Goal: Task Accomplishment & Management: Manage account settings

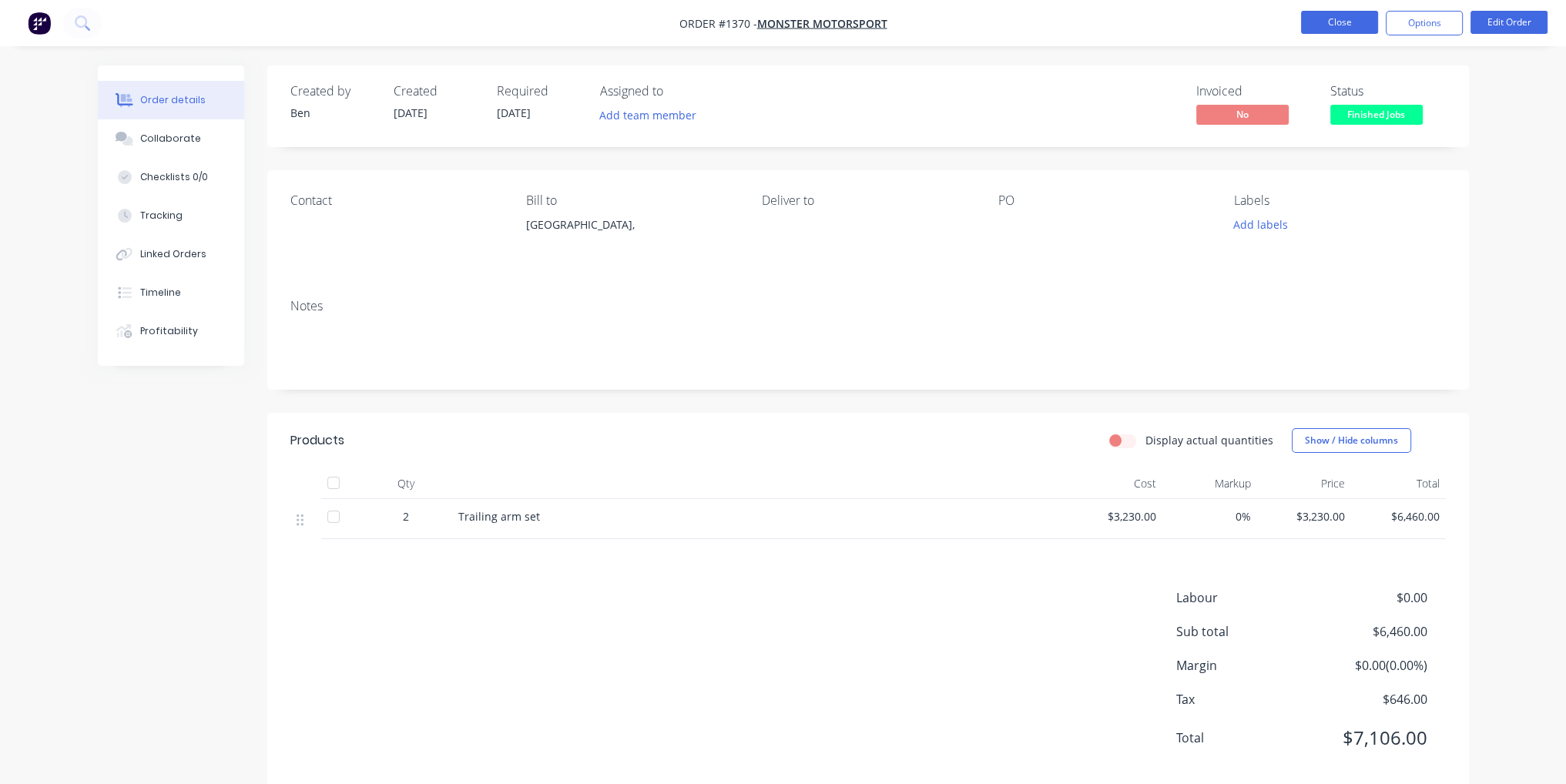
click at [1333, 23] on button "Close" at bounding box center [1339, 22] width 77 height 23
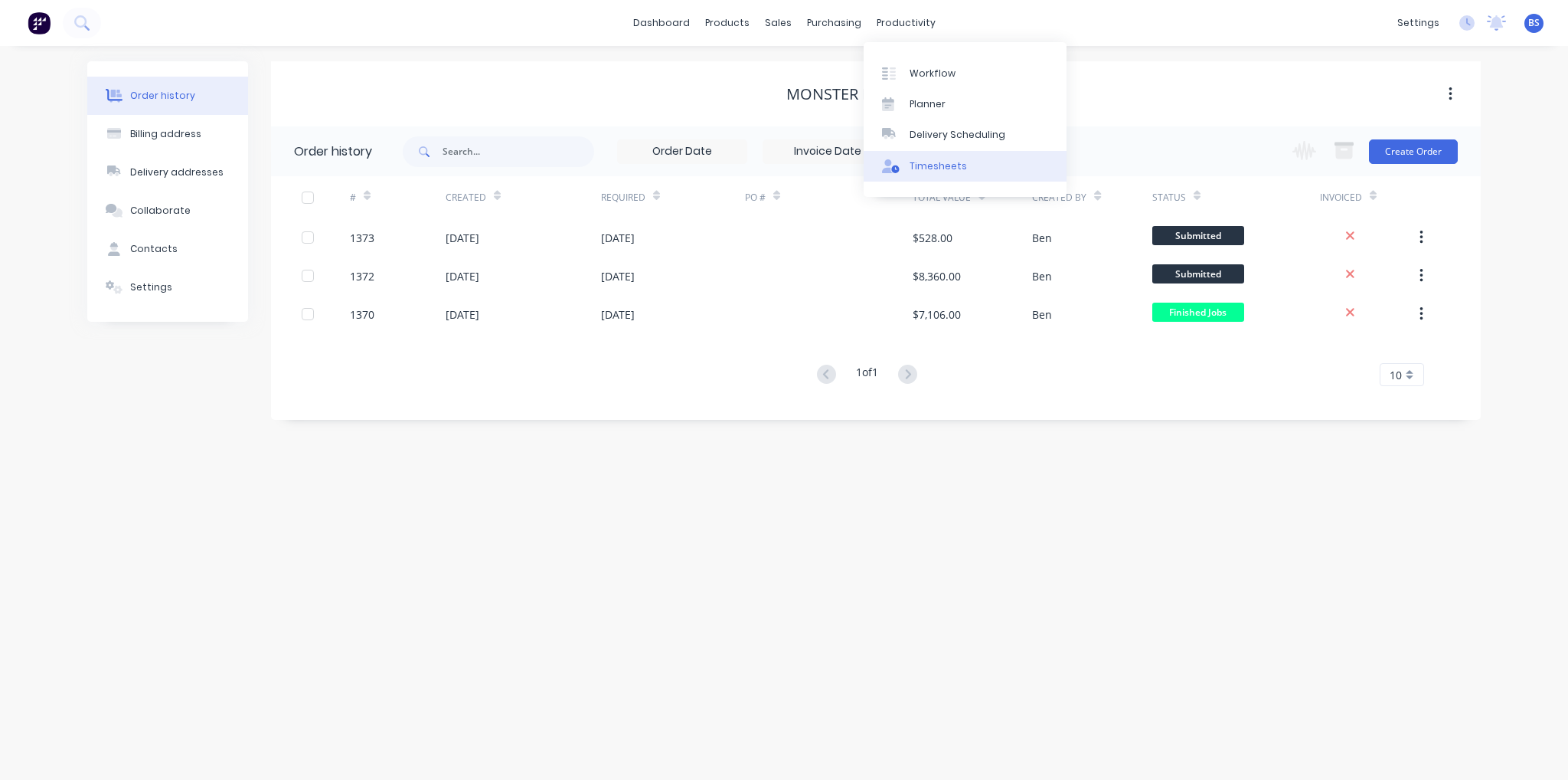
click at [939, 171] on div "Timesheets" at bounding box center [938, 166] width 58 height 14
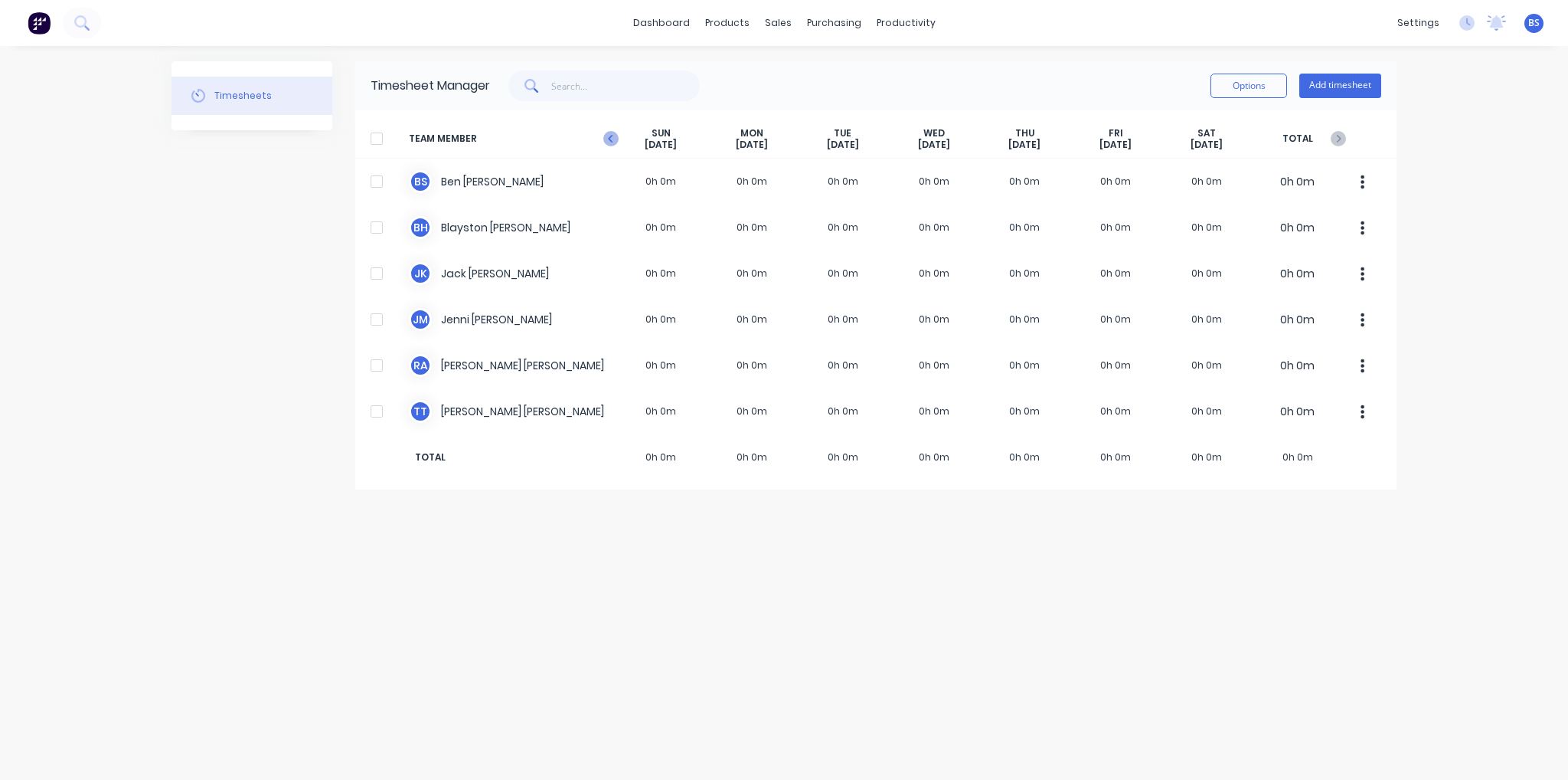
click at [609, 139] on icon "button" at bounding box center [609, 138] width 4 height 8
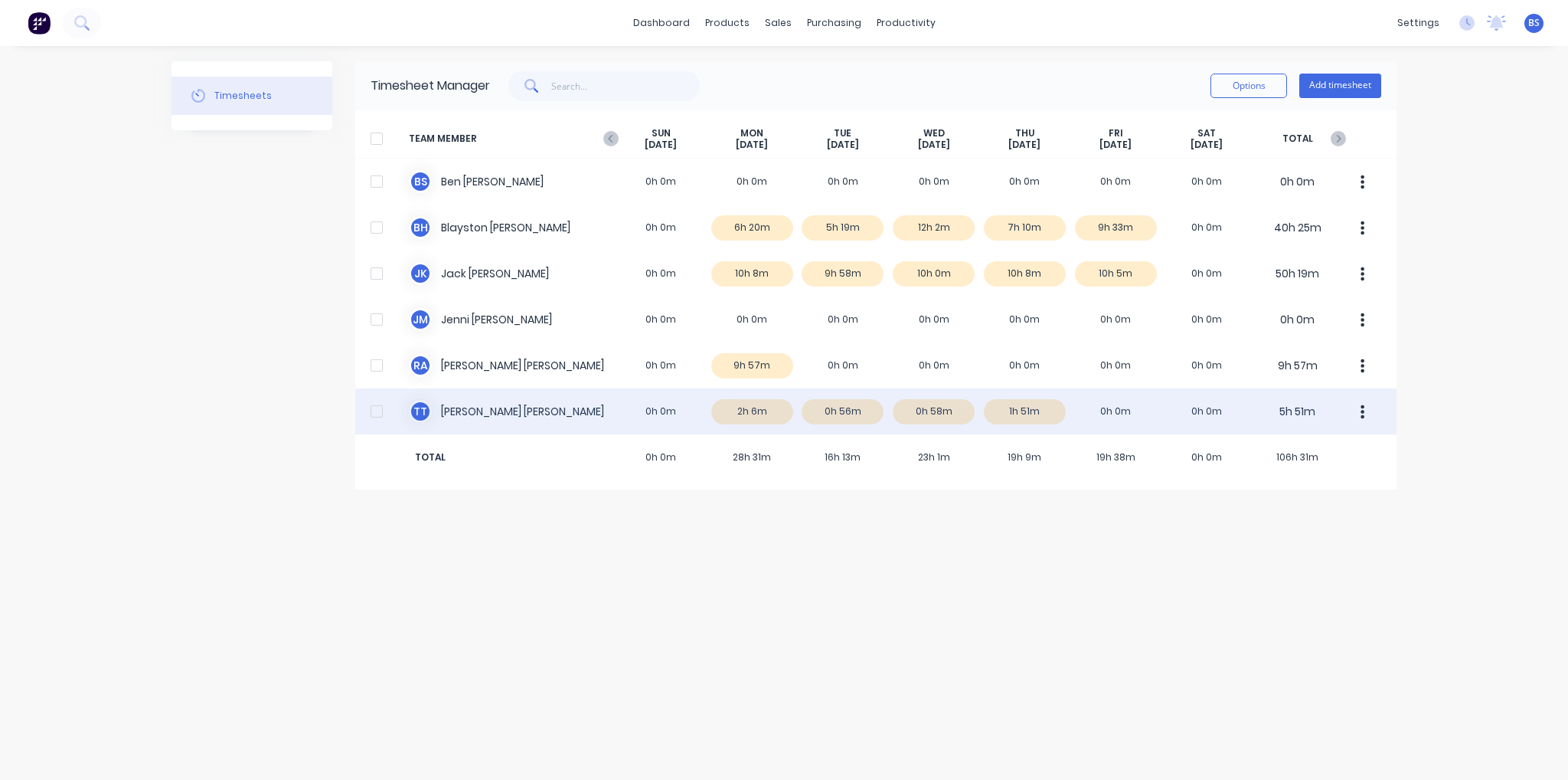
click at [767, 408] on div "T T Trent Tuohey 0h 0m 2h 6m 0h 56m 0h 58m 1h 51m 0h 0m 0h 0m 5h 51m" at bounding box center [875, 411] width 1041 height 46
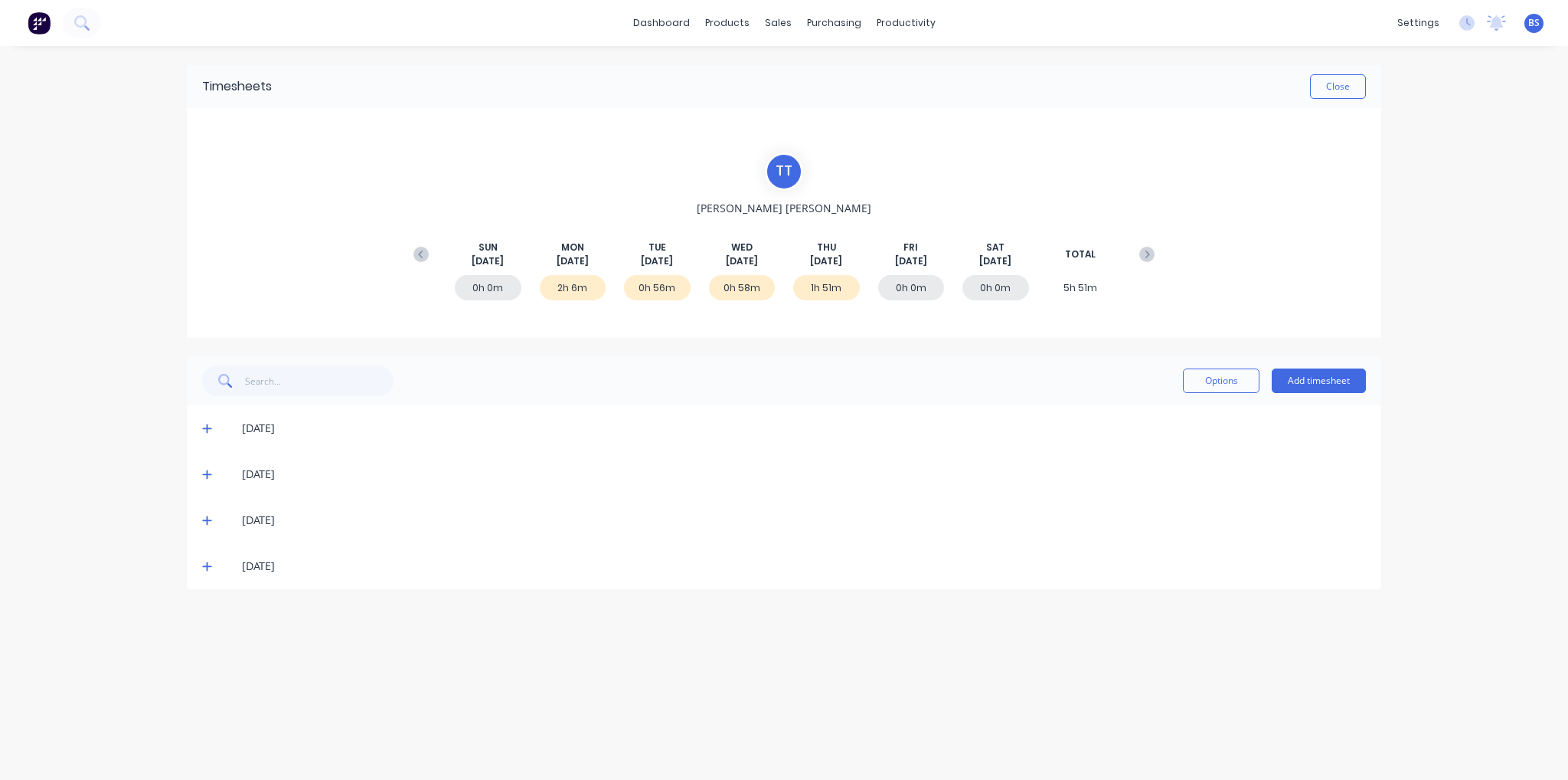
click at [205, 427] on icon at bounding box center [207, 428] width 10 height 10
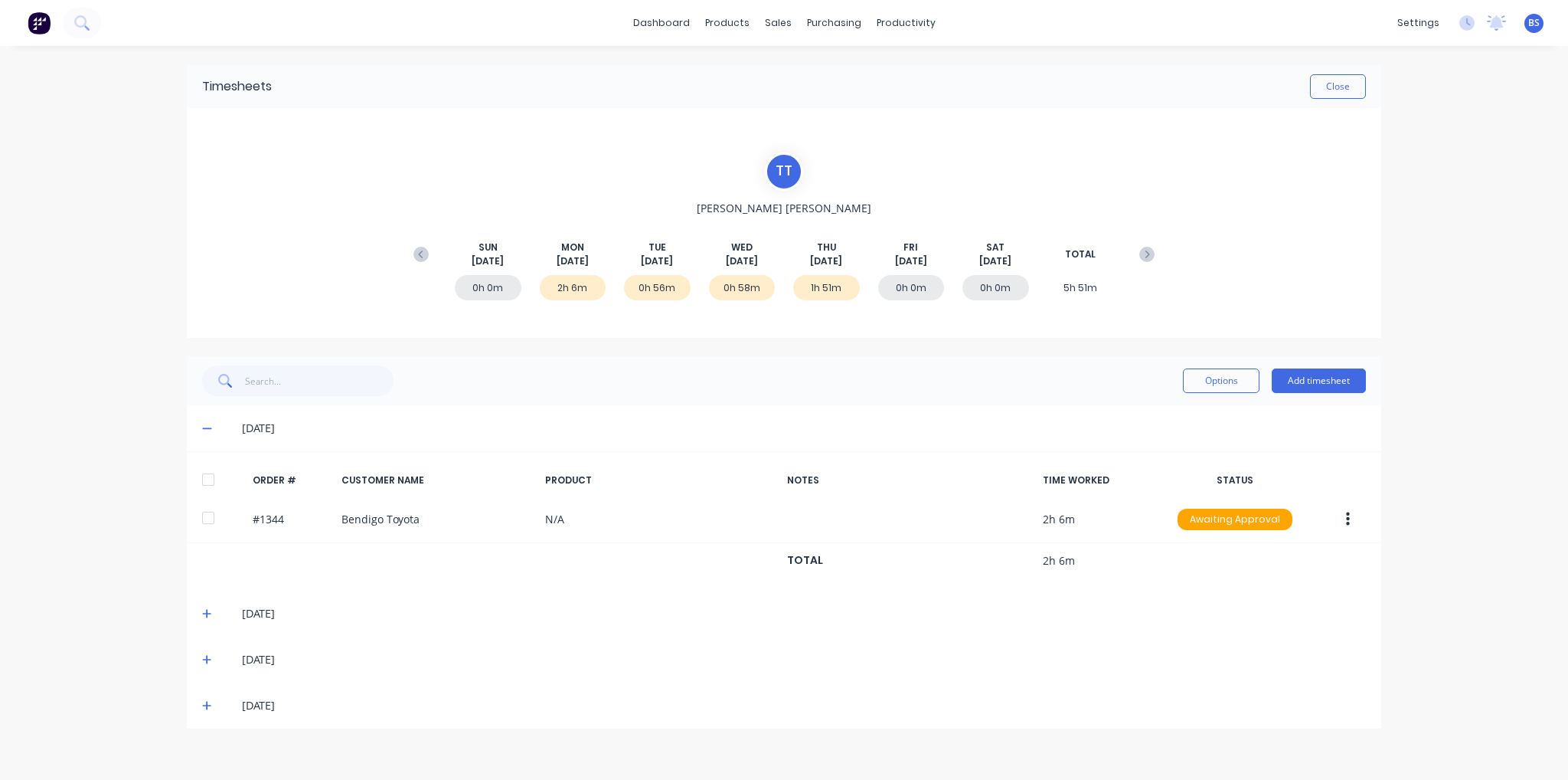
click at [206, 612] on icon at bounding box center [206, 613] width 9 height 9
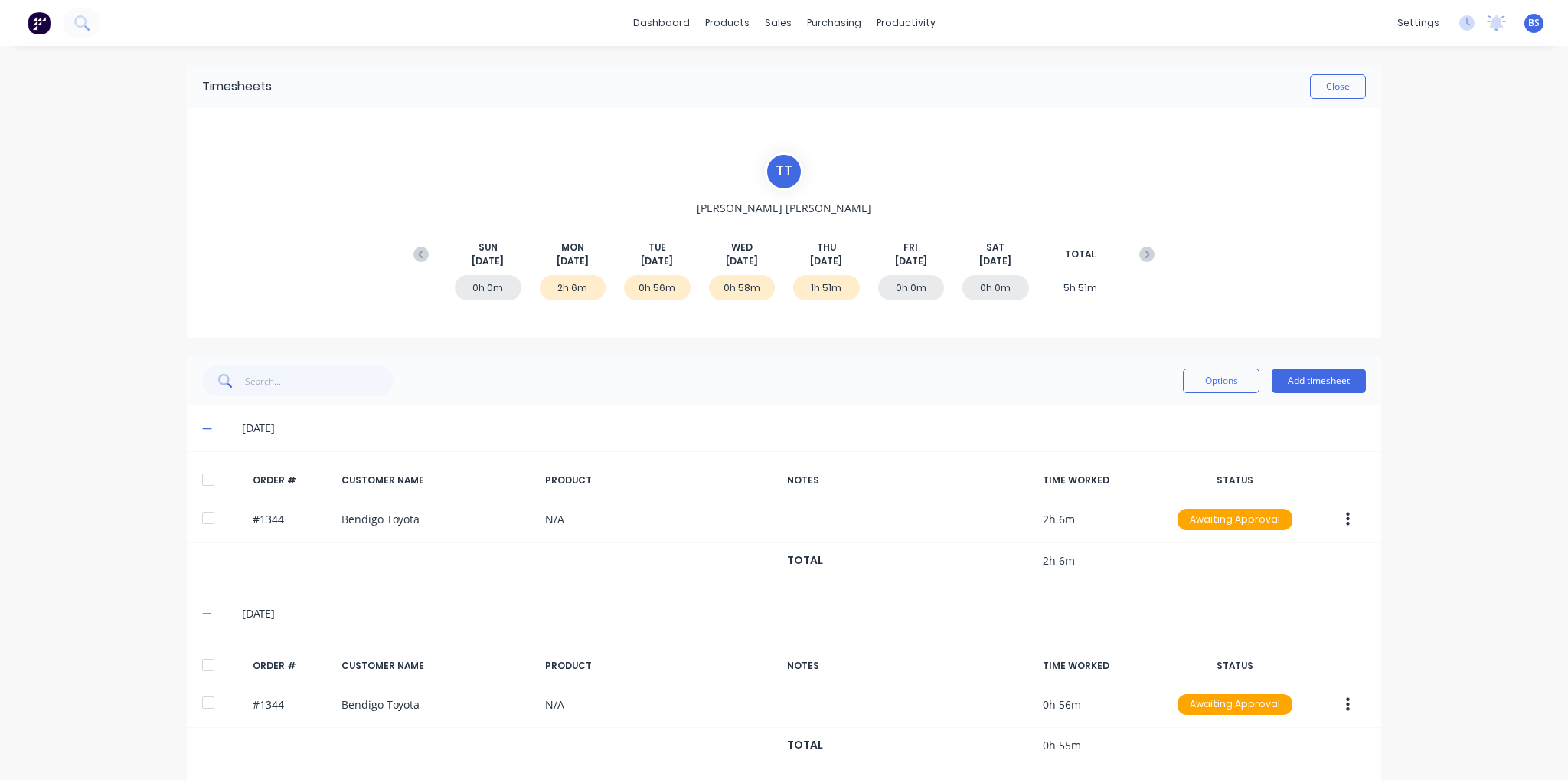
scroll to position [105, 0]
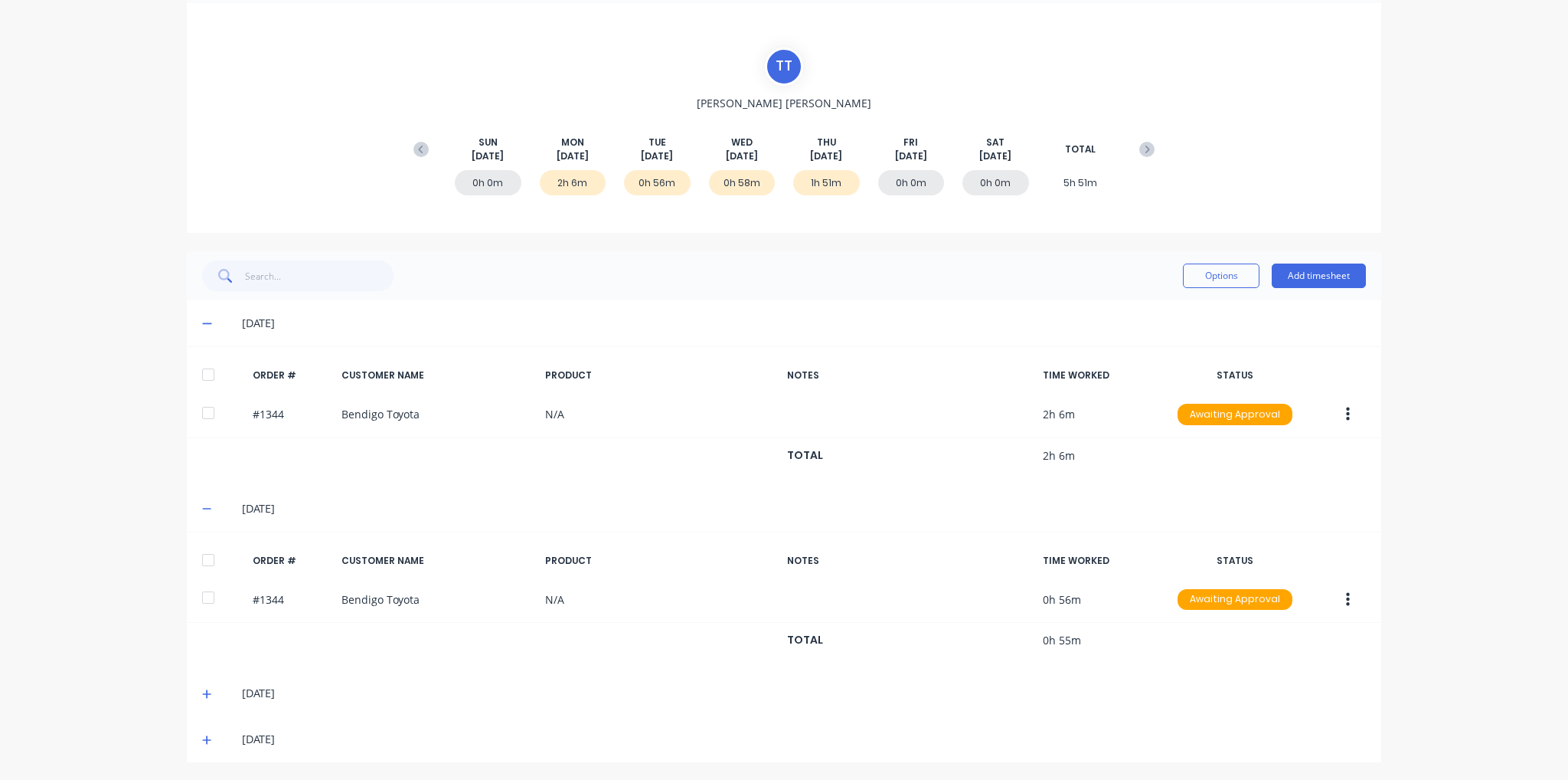
click at [202, 692] on icon at bounding box center [207, 694] width 10 height 10
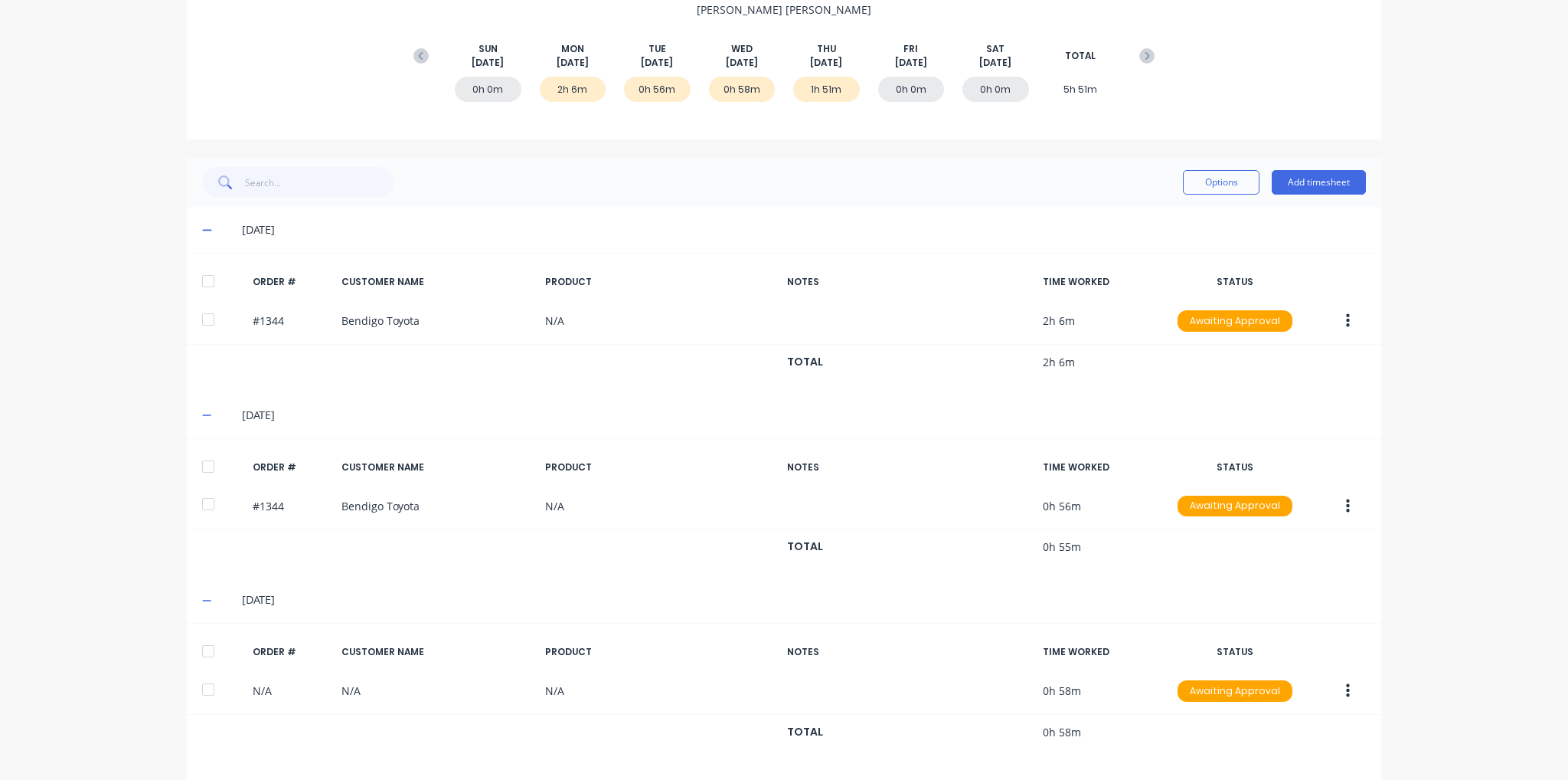
scroll to position [243, 0]
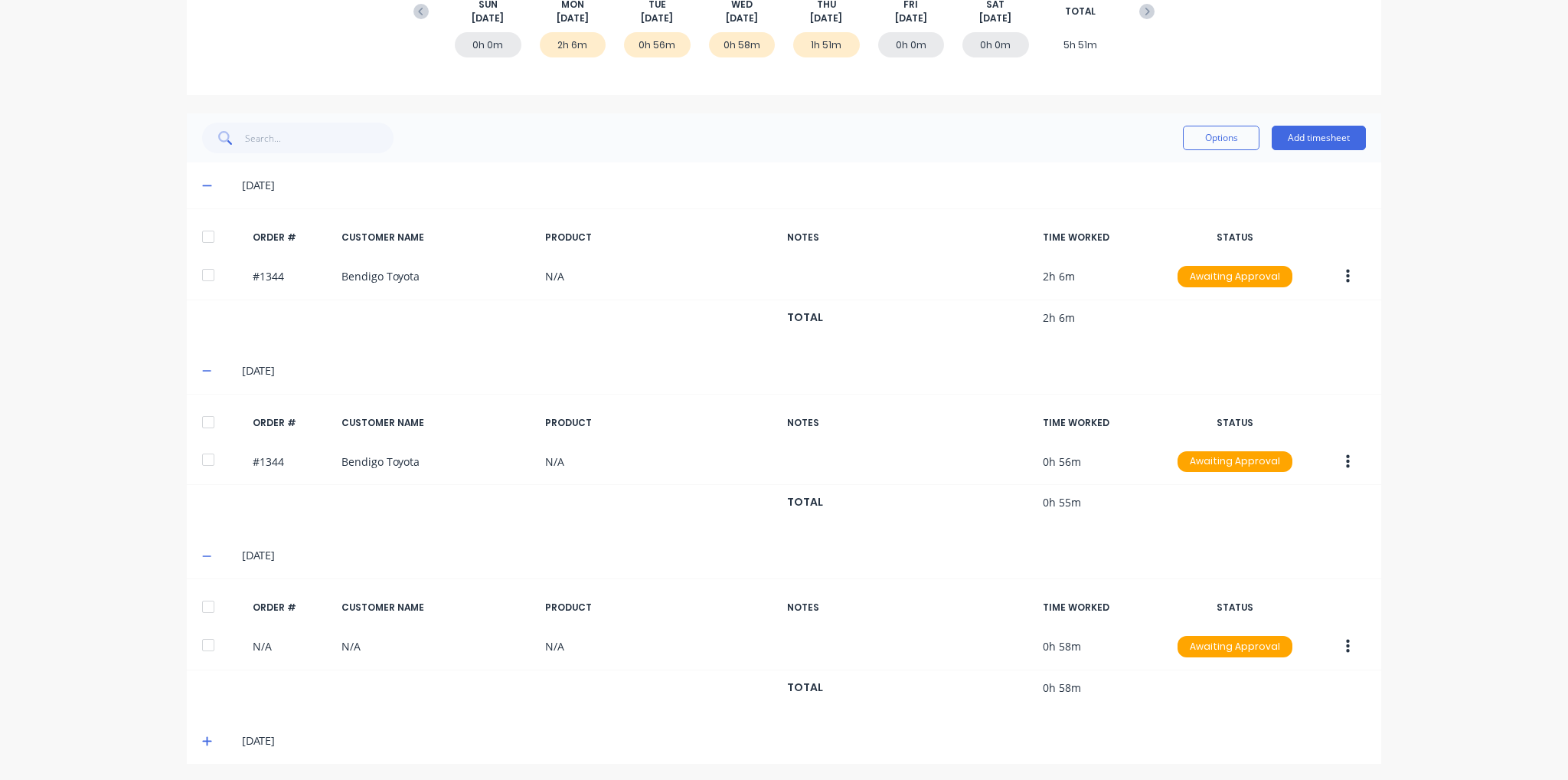
click at [195, 741] on div "28/08/25" at bounding box center [783, 740] width 1194 height 46
click at [202, 741] on icon at bounding box center [207, 740] width 10 height 10
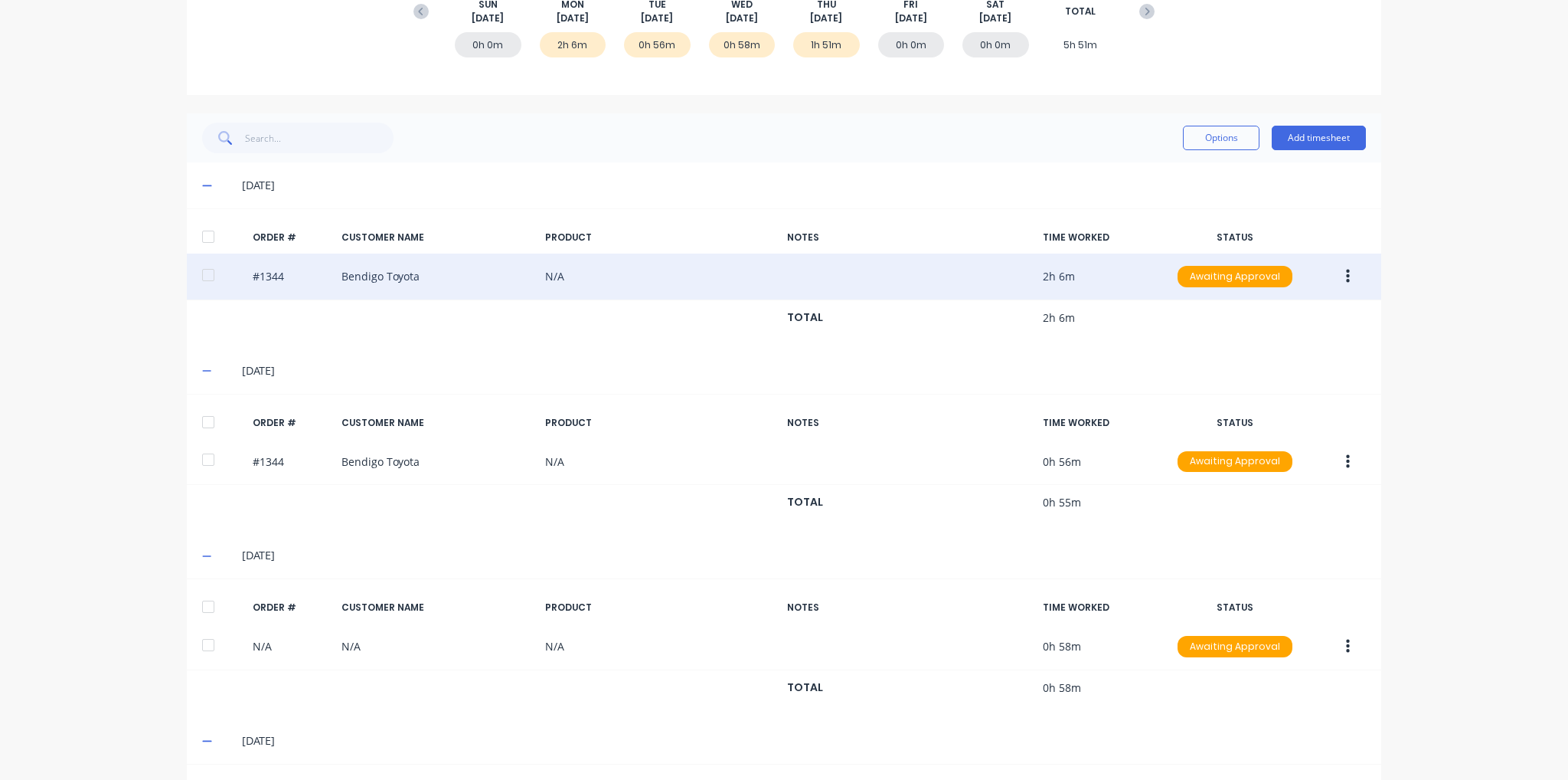
click at [1350, 276] on button "button" at bounding box center [1348, 276] width 36 height 28
click at [1320, 385] on div "Edit" at bounding box center [1293, 378] width 118 height 22
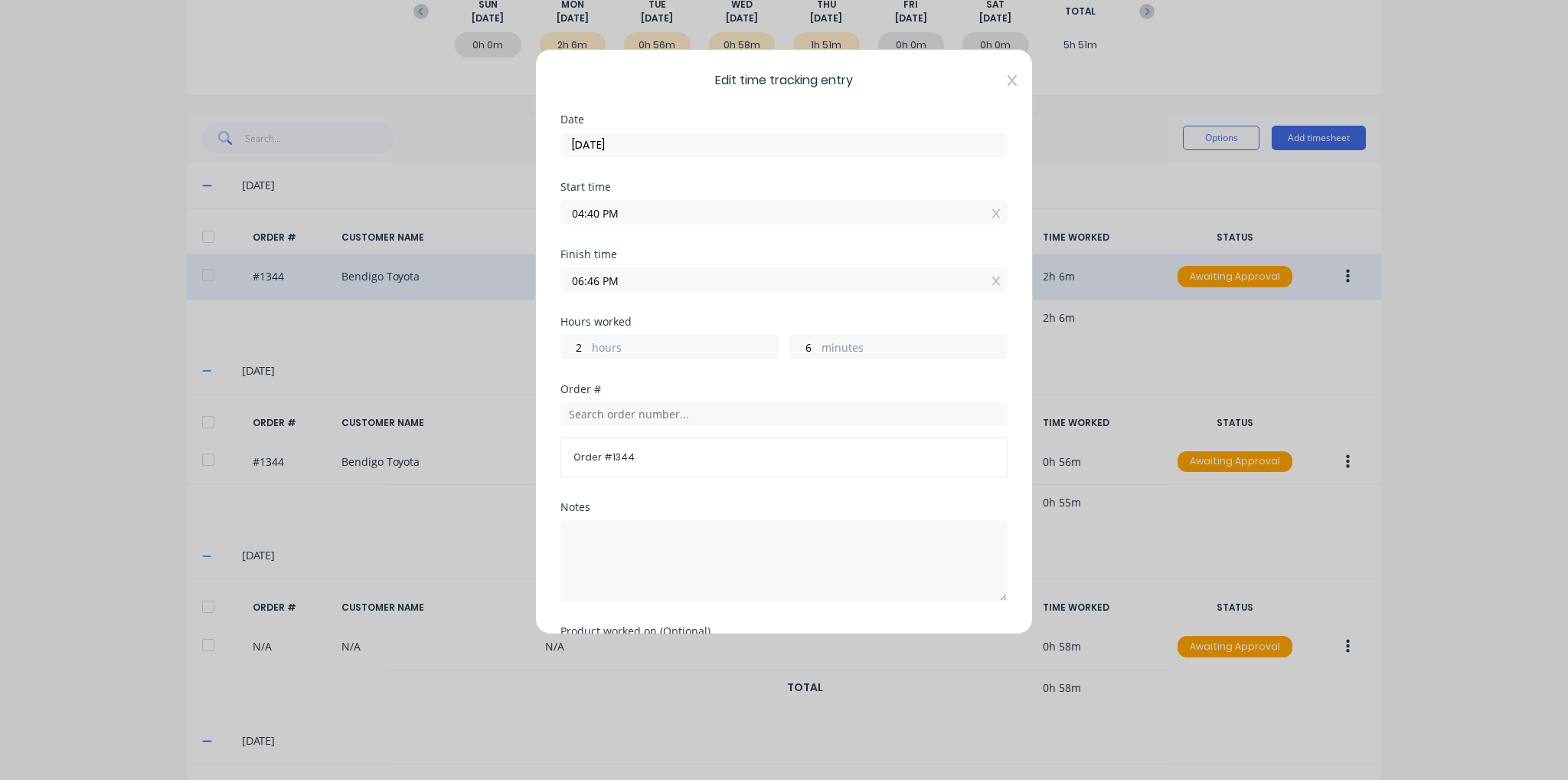
click at [1008, 75] on icon at bounding box center [1012, 80] width 9 height 10
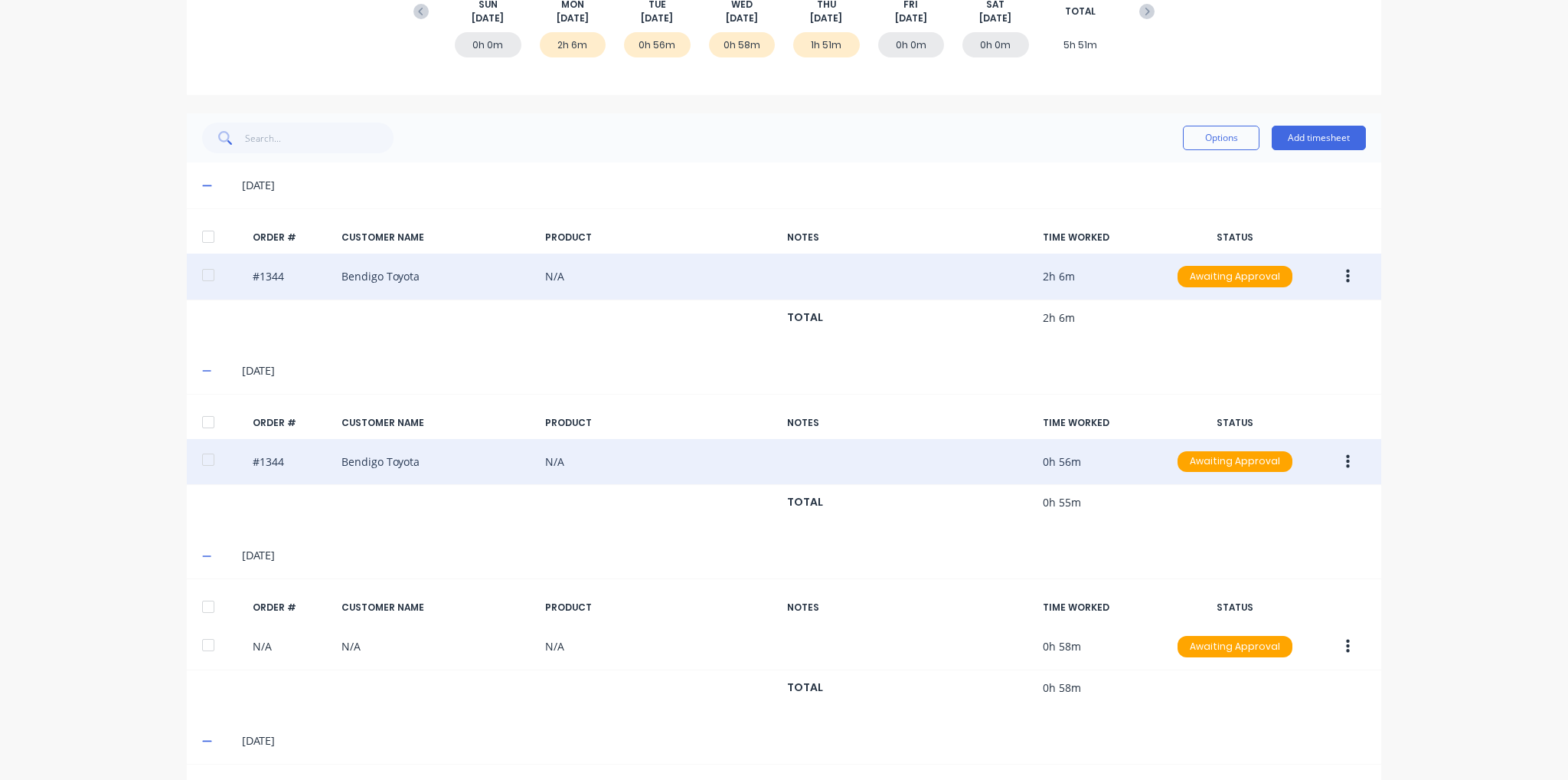
click at [1347, 460] on button "button" at bounding box center [1348, 462] width 36 height 28
click at [1352, 568] on button "Edit" at bounding box center [1293, 563] width 145 height 31
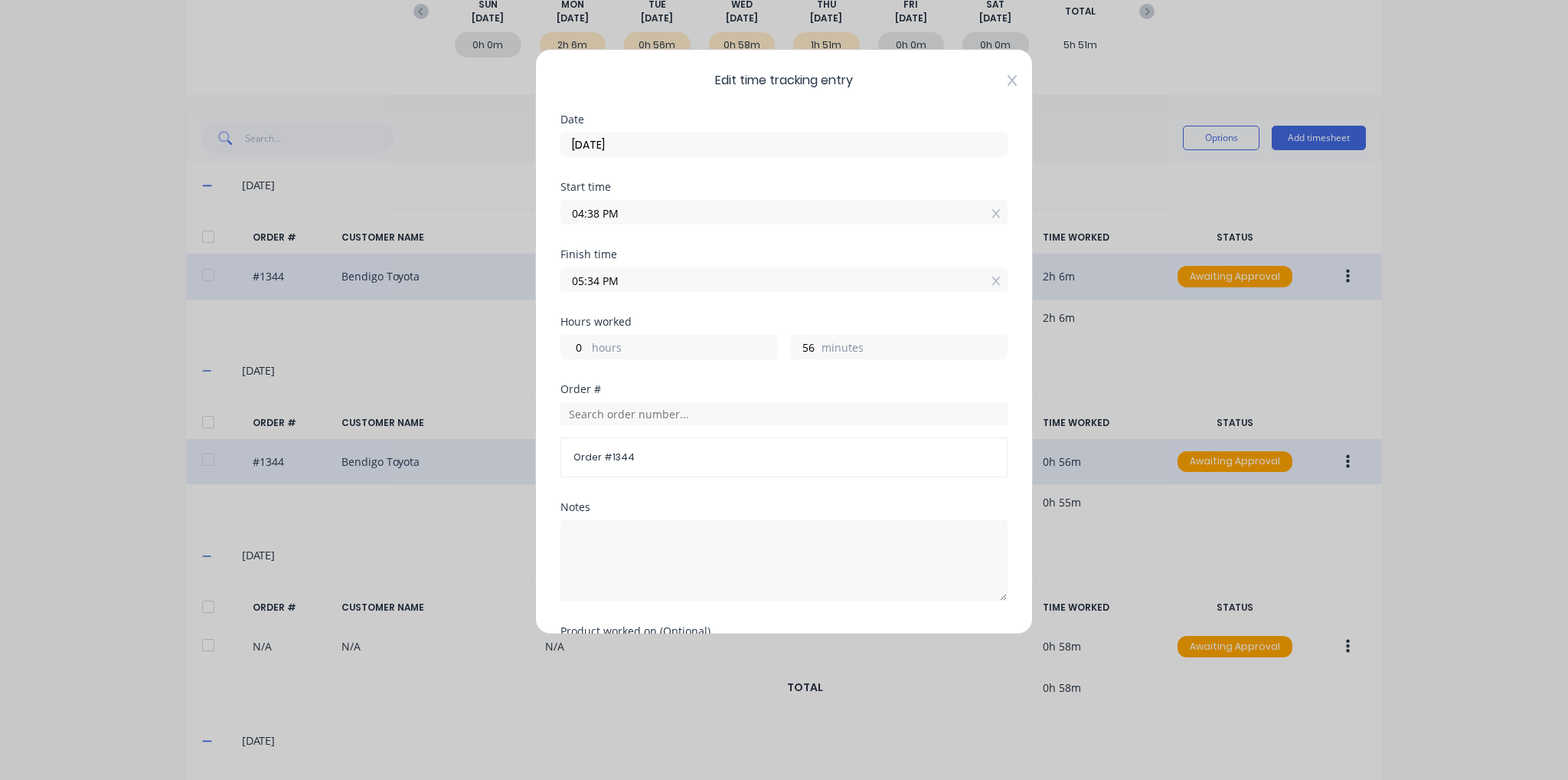
click at [1008, 83] on icon at bounding box center [1012, 80] width 9 height 12
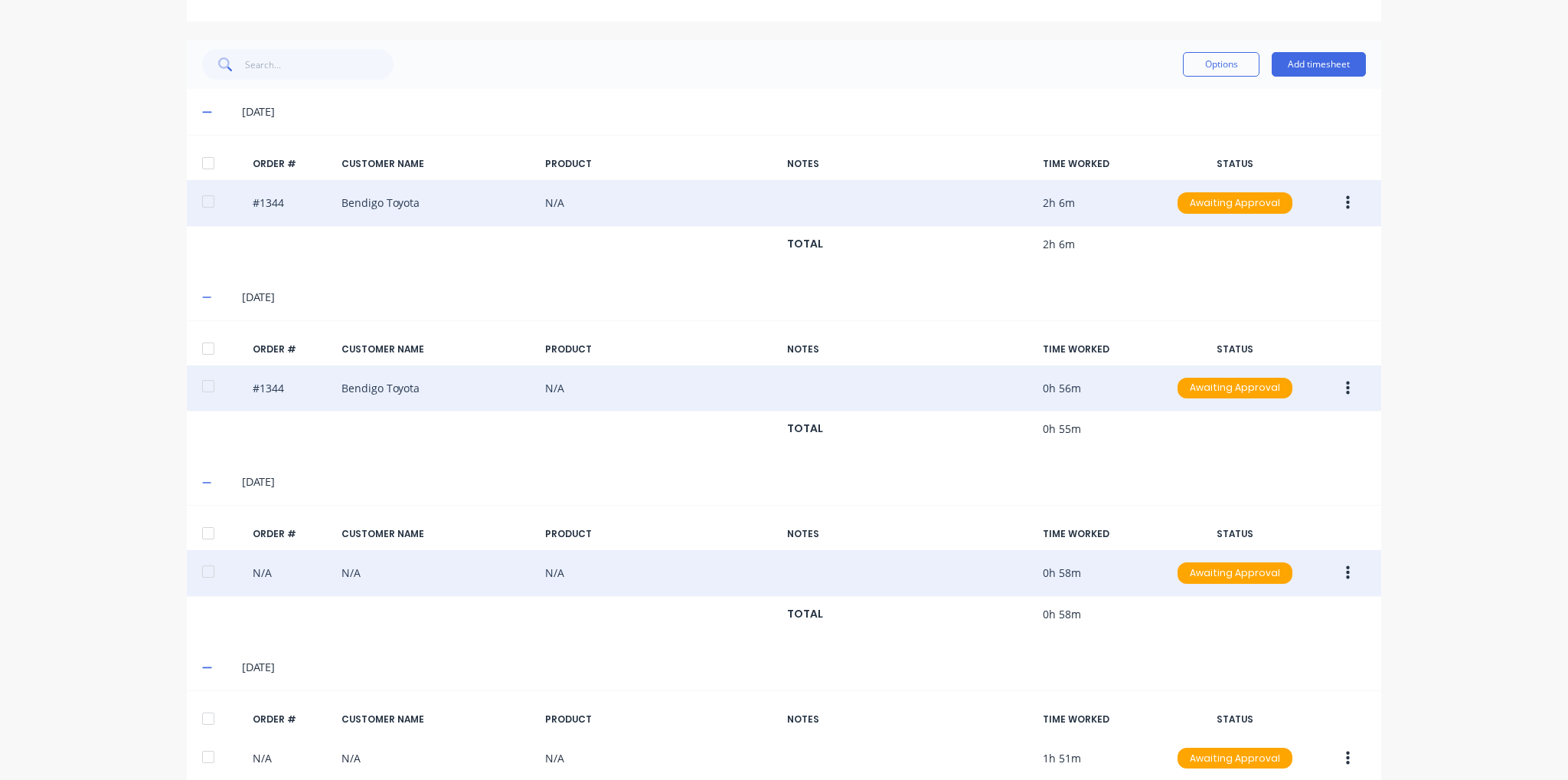
scroll to position [382, 0]
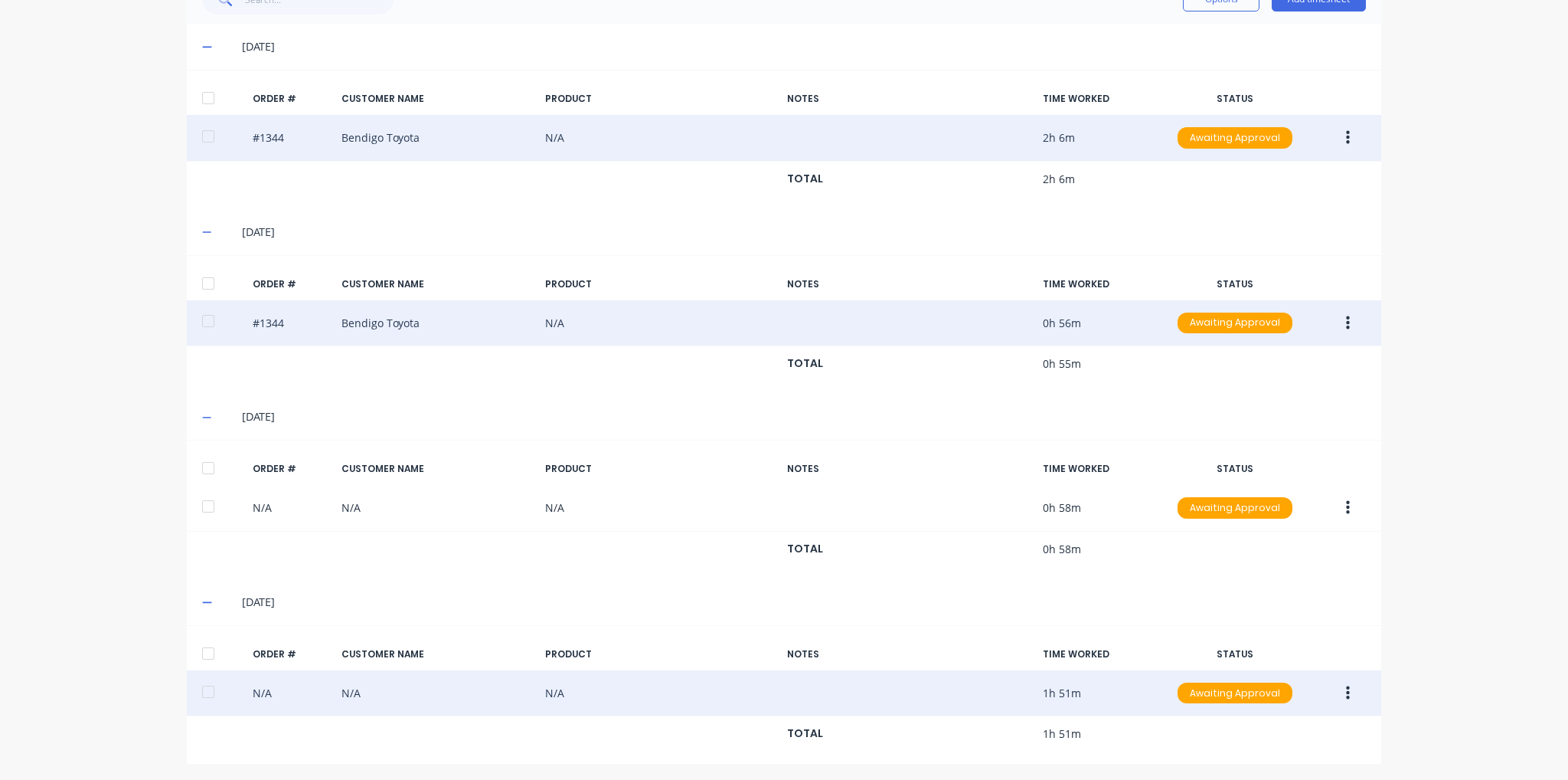
click at [1346, 697] on button "button" at bounding box center [1348, 693] width 36 height 28
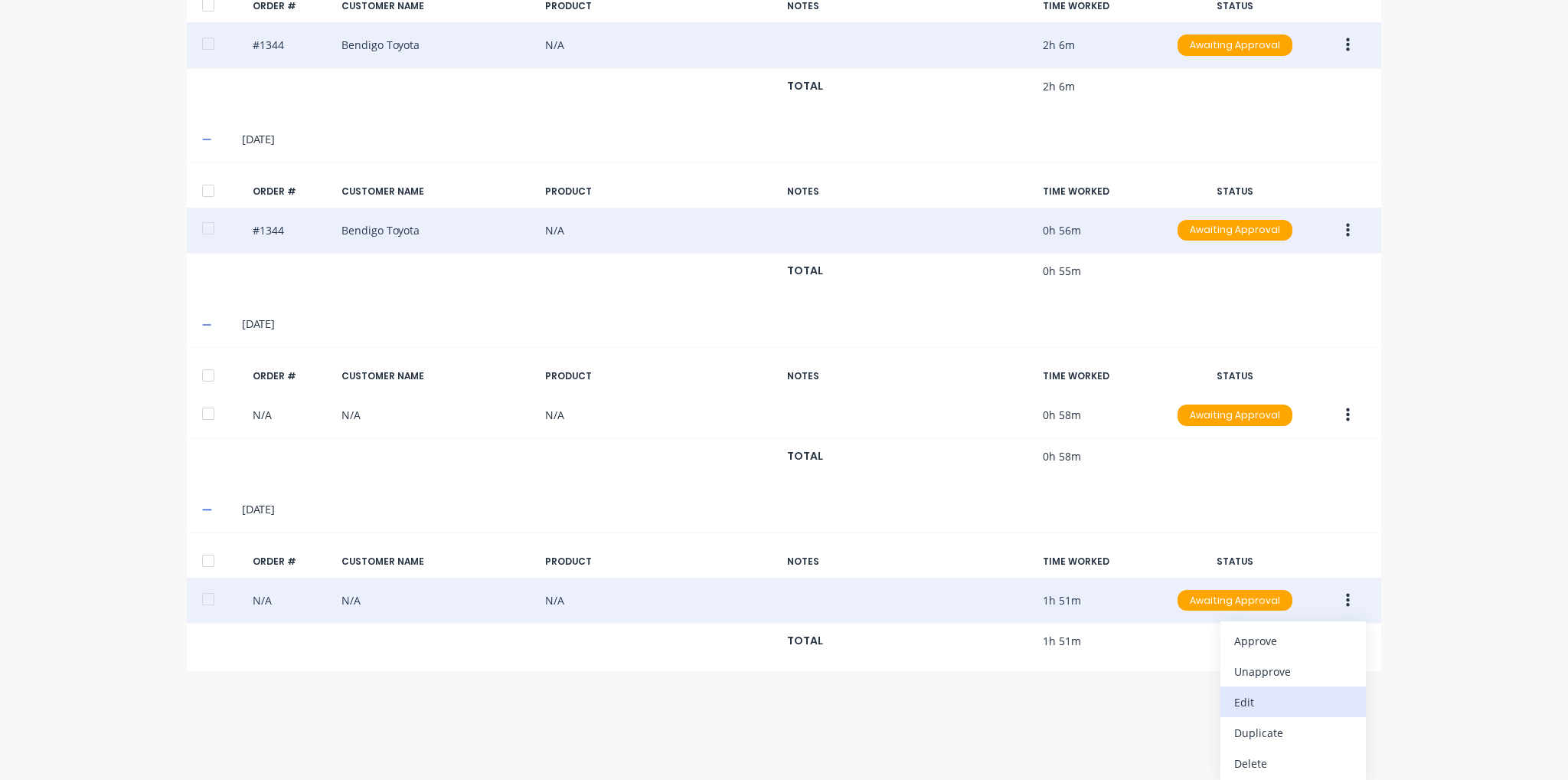
click at [1269, 703] on div "Edit" at bounding box center [1293, 702] width 118 height 22
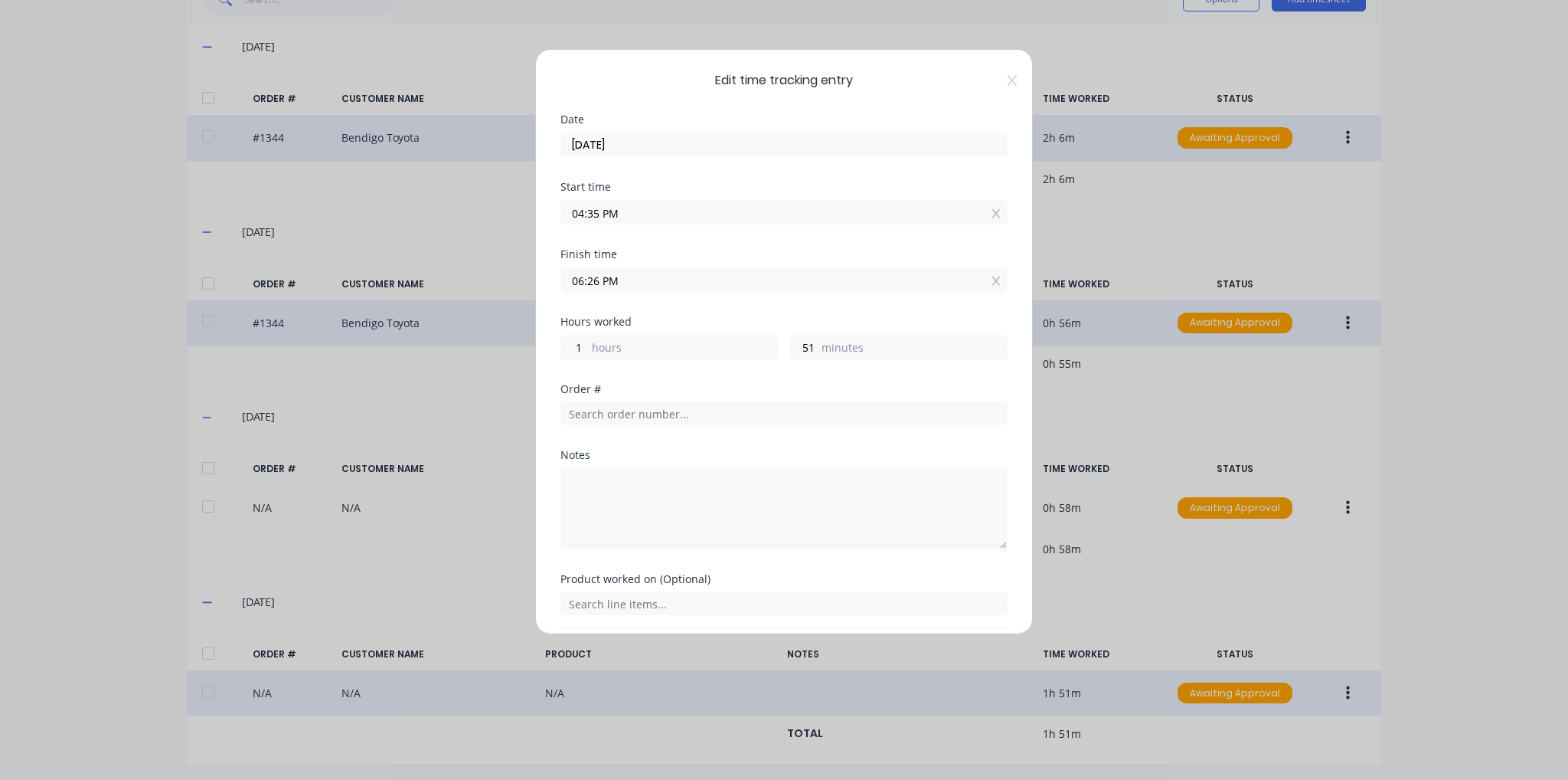
click at [995, 79] on span "Edit time tracking entry" at bounding box center [784, 80] width 447 height 18
click at [1008, 83] on icon at bounding box center [1012, 80] width 9 height 12
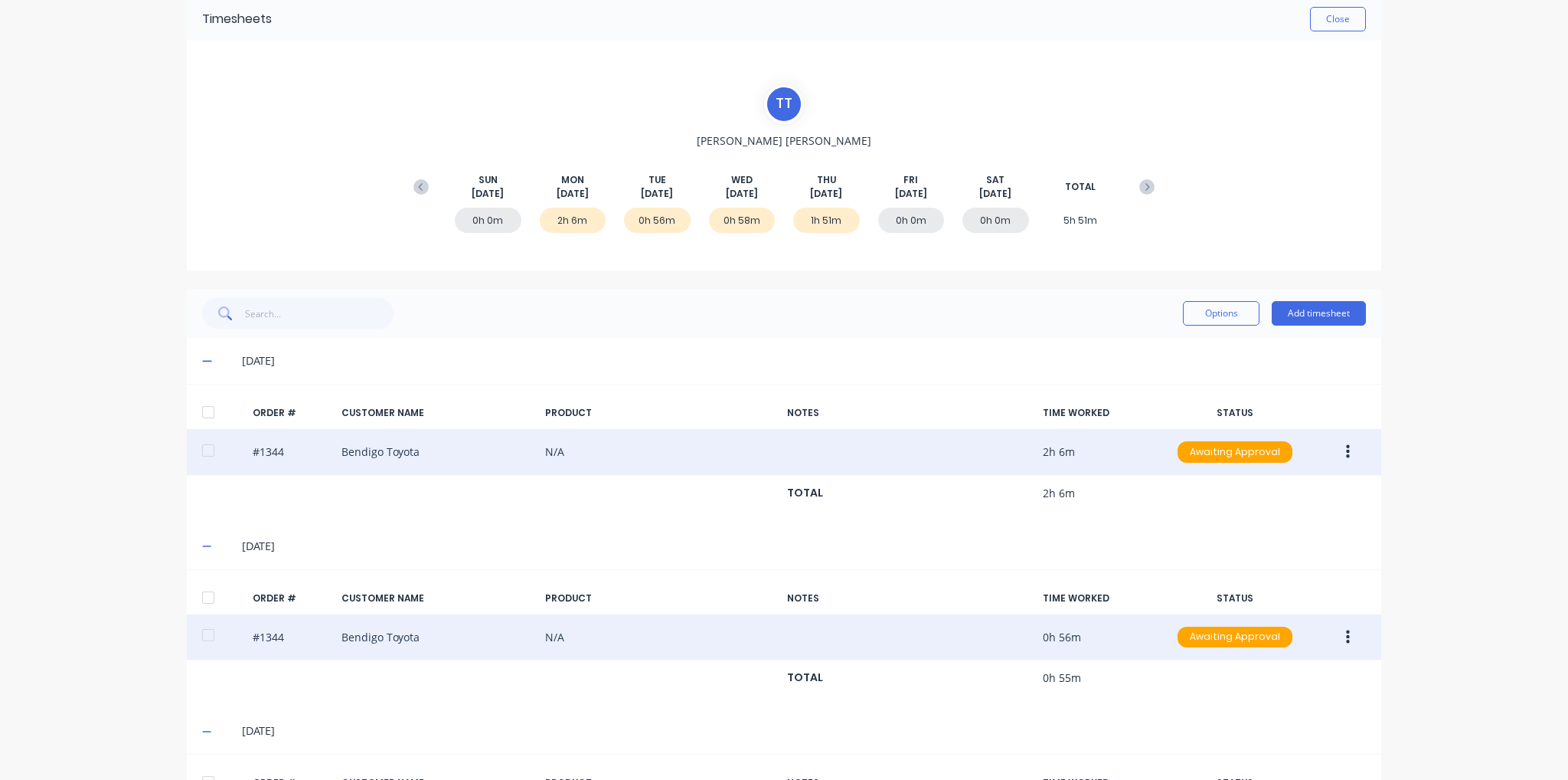
scroll to position [0, 0]
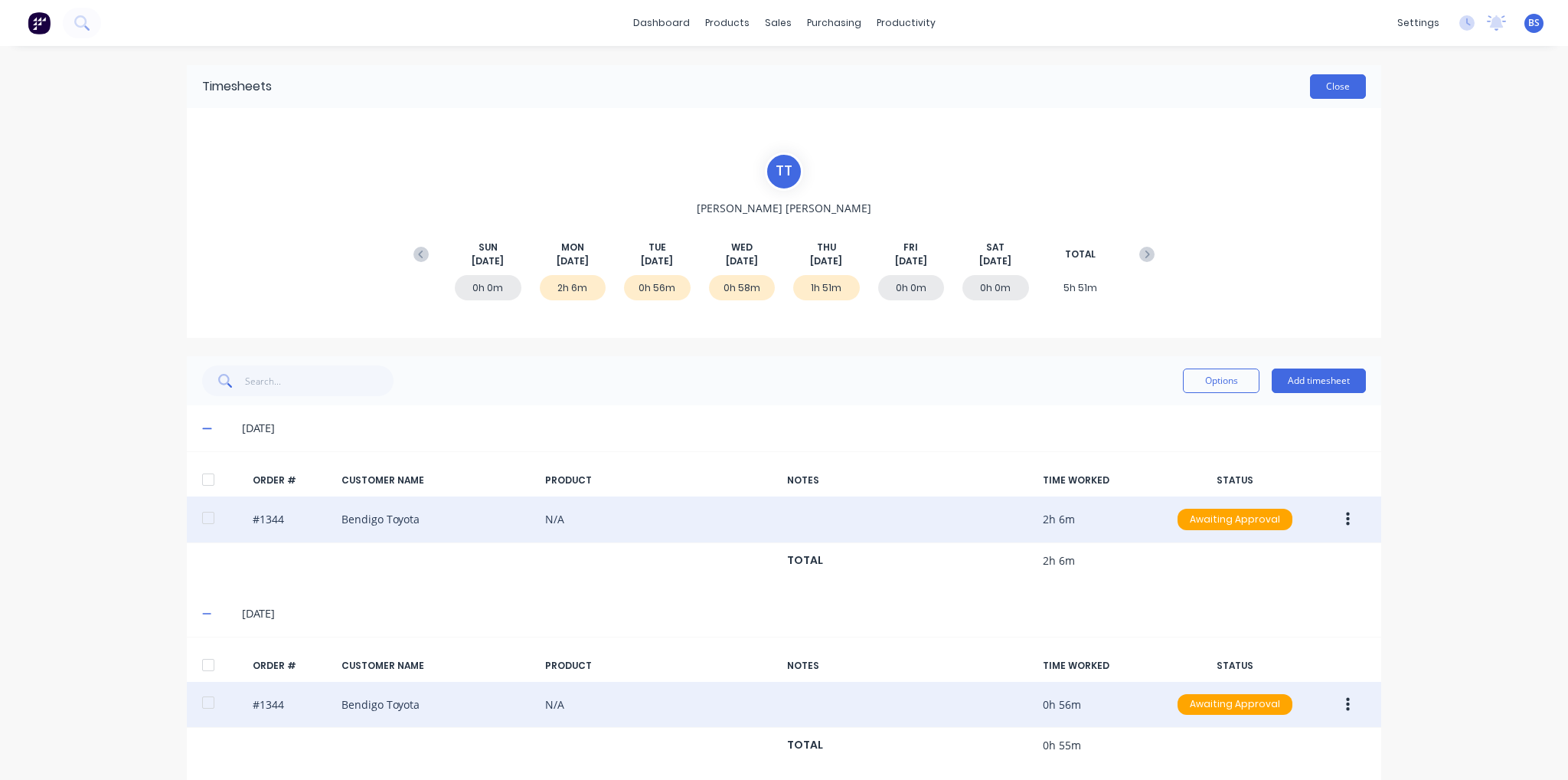
click at [1326, 89] on button "Close" at bounding box center [1338, 86] width 56 height 24
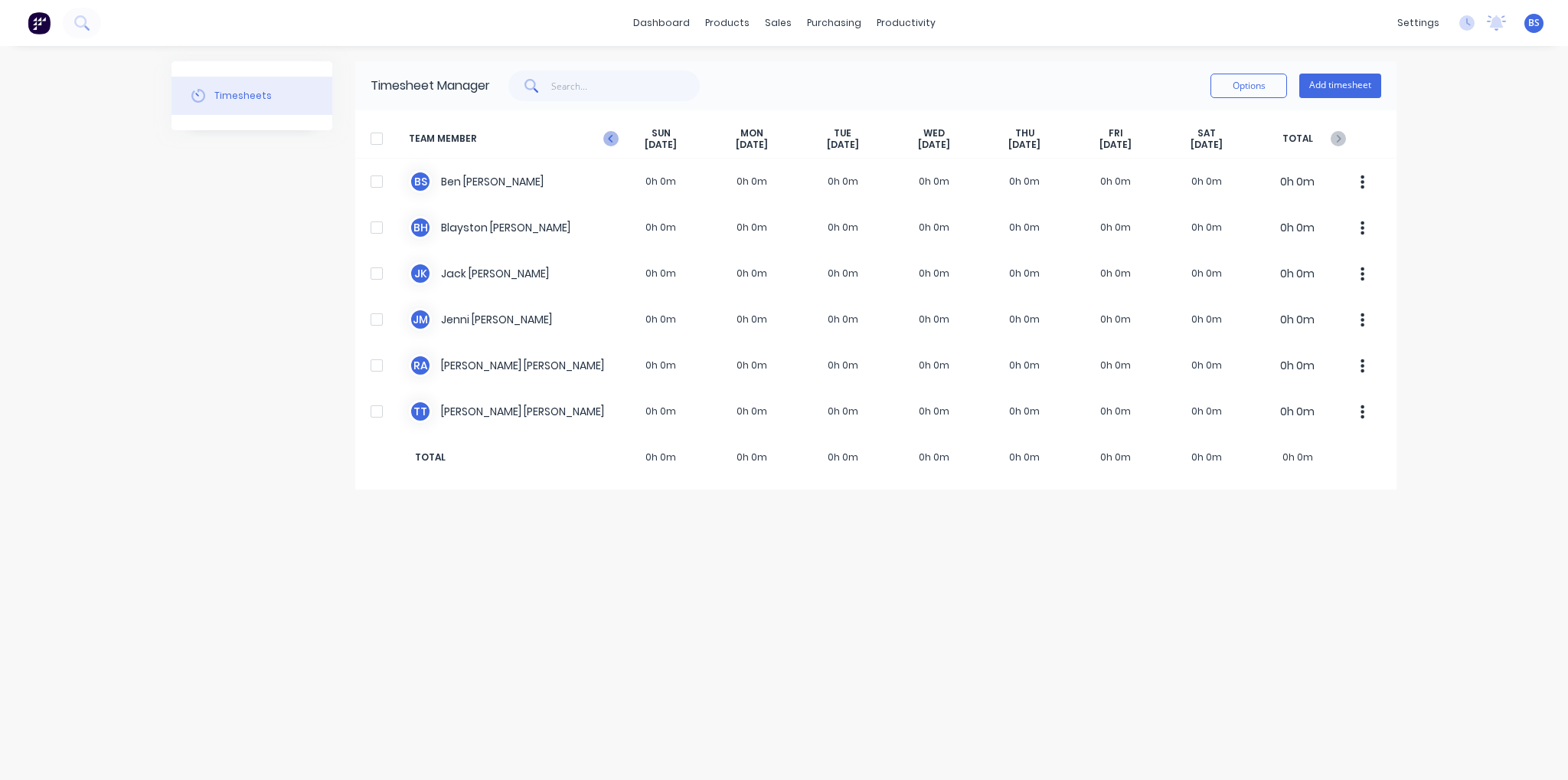
click at [609, 138] on icon "button" at bounding box center [609, 138] width 4 height 8
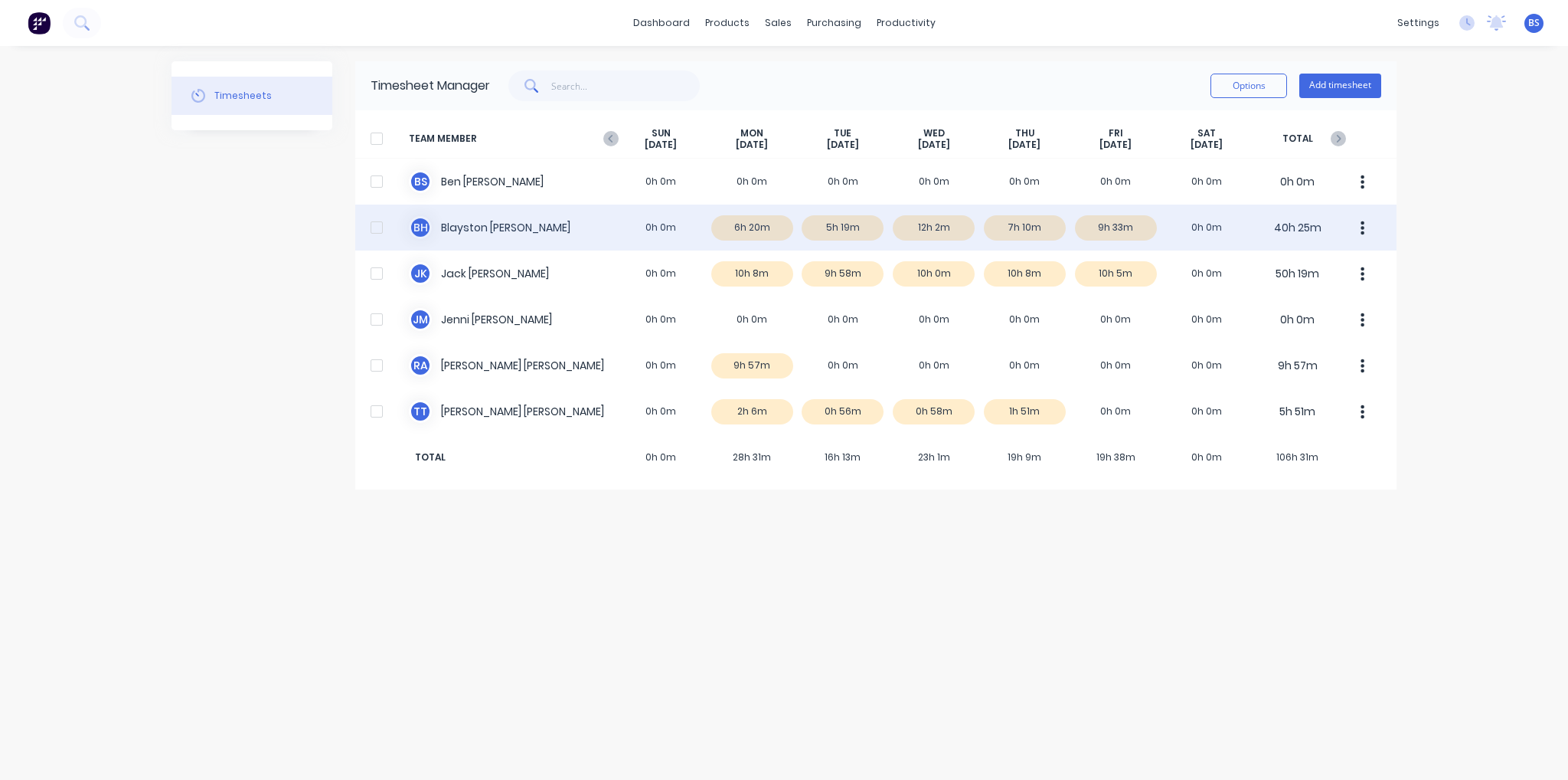
click at [370, 229] on div at bounding box center [377, 228] width 31 height 31
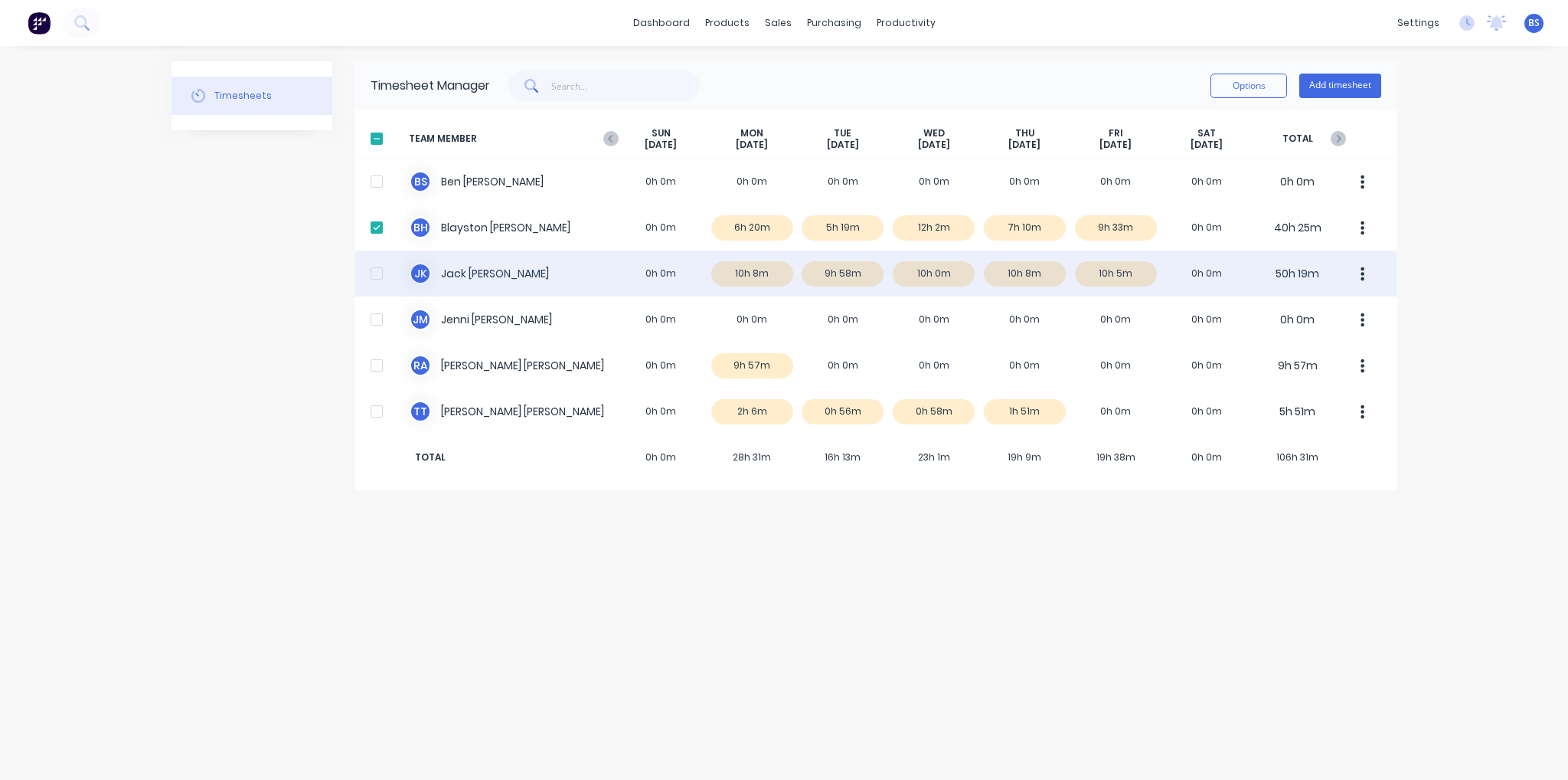
click at [381, 273] on div at bounding box center [377, 273] width 31 height 31
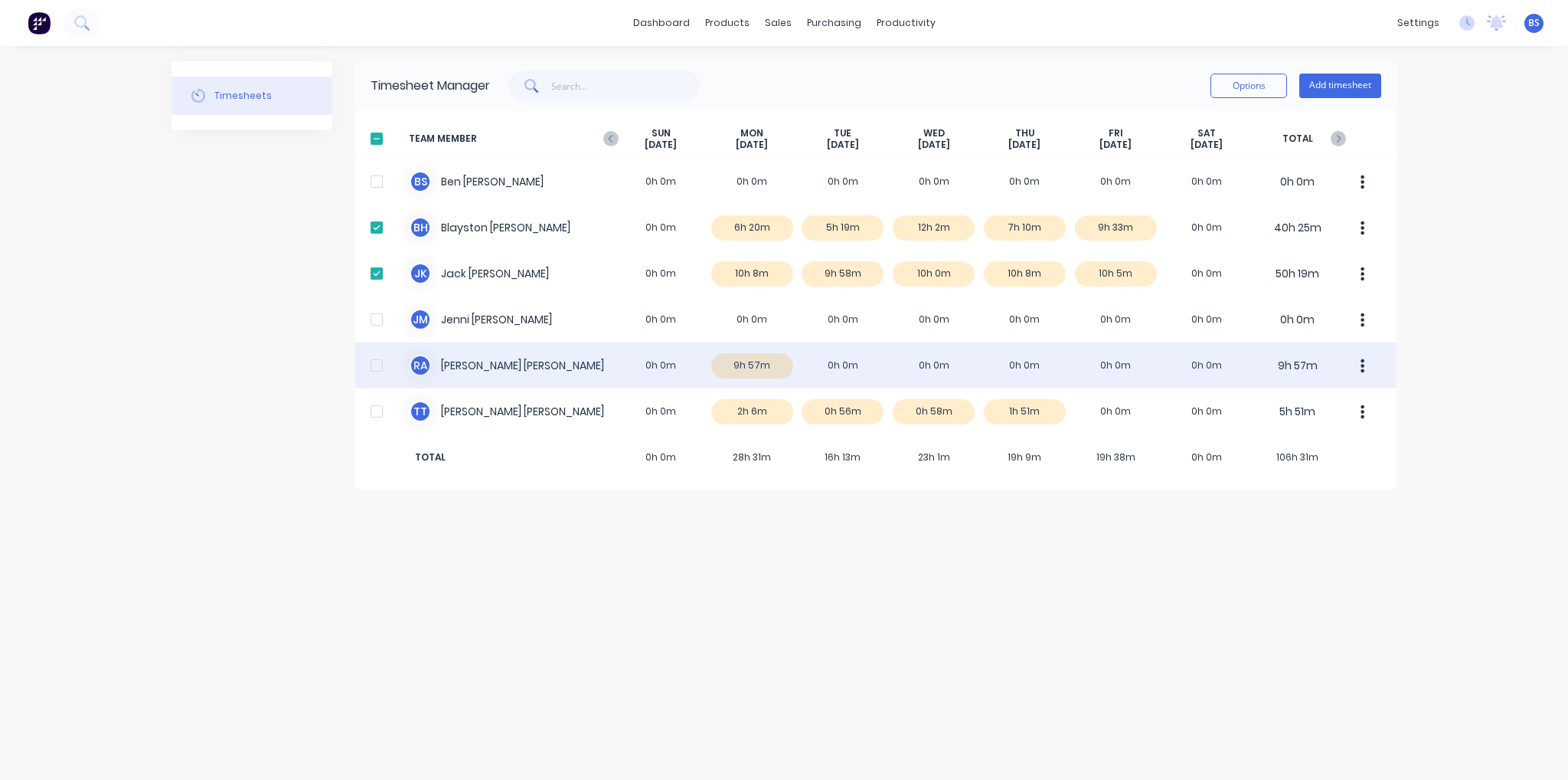
click at [377, 365] on div at bounding box center [377, 365] width 31 height 31
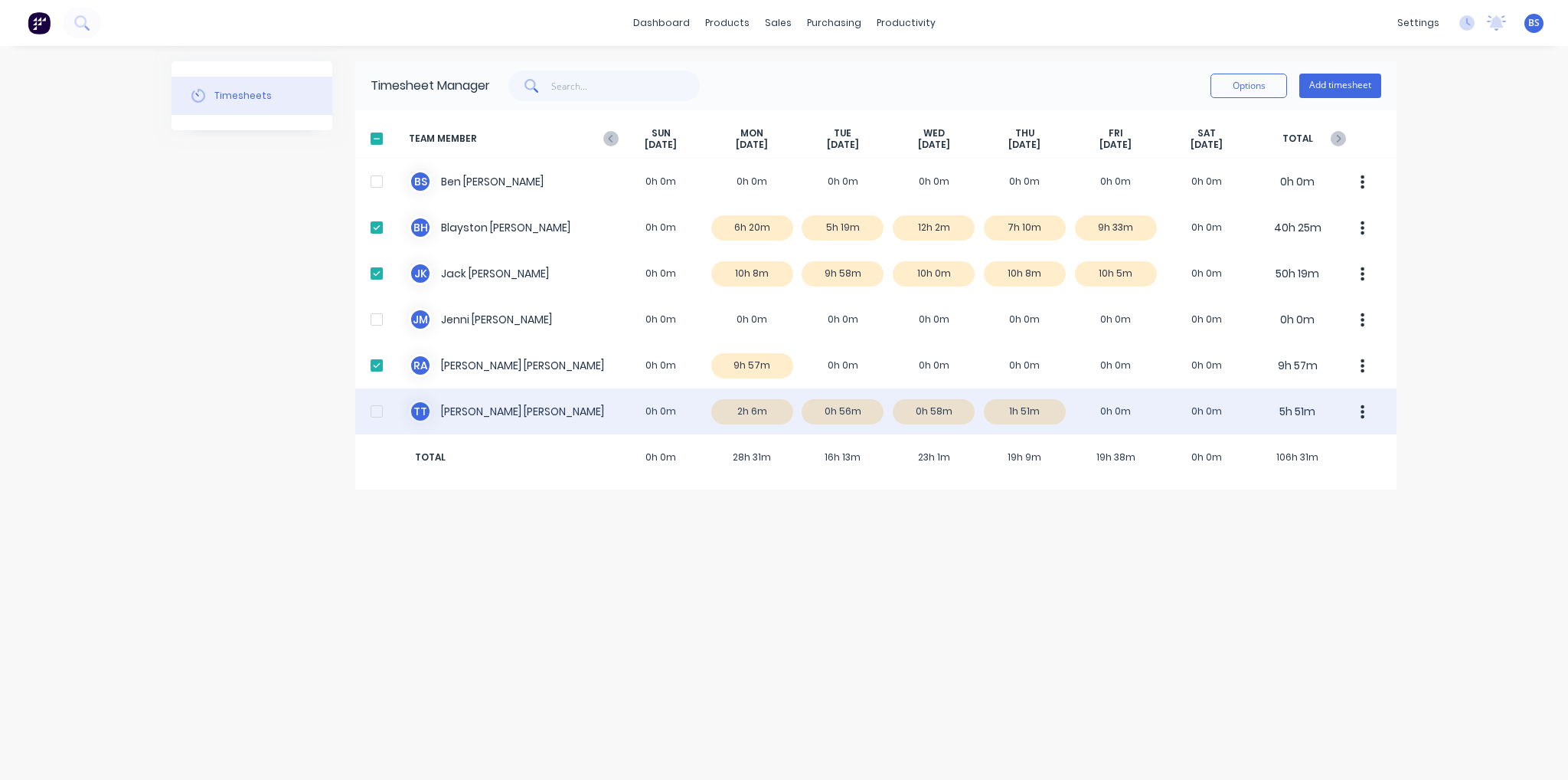
click at [374, 416] on div at bounding box center [377, 411] width 31 height 31
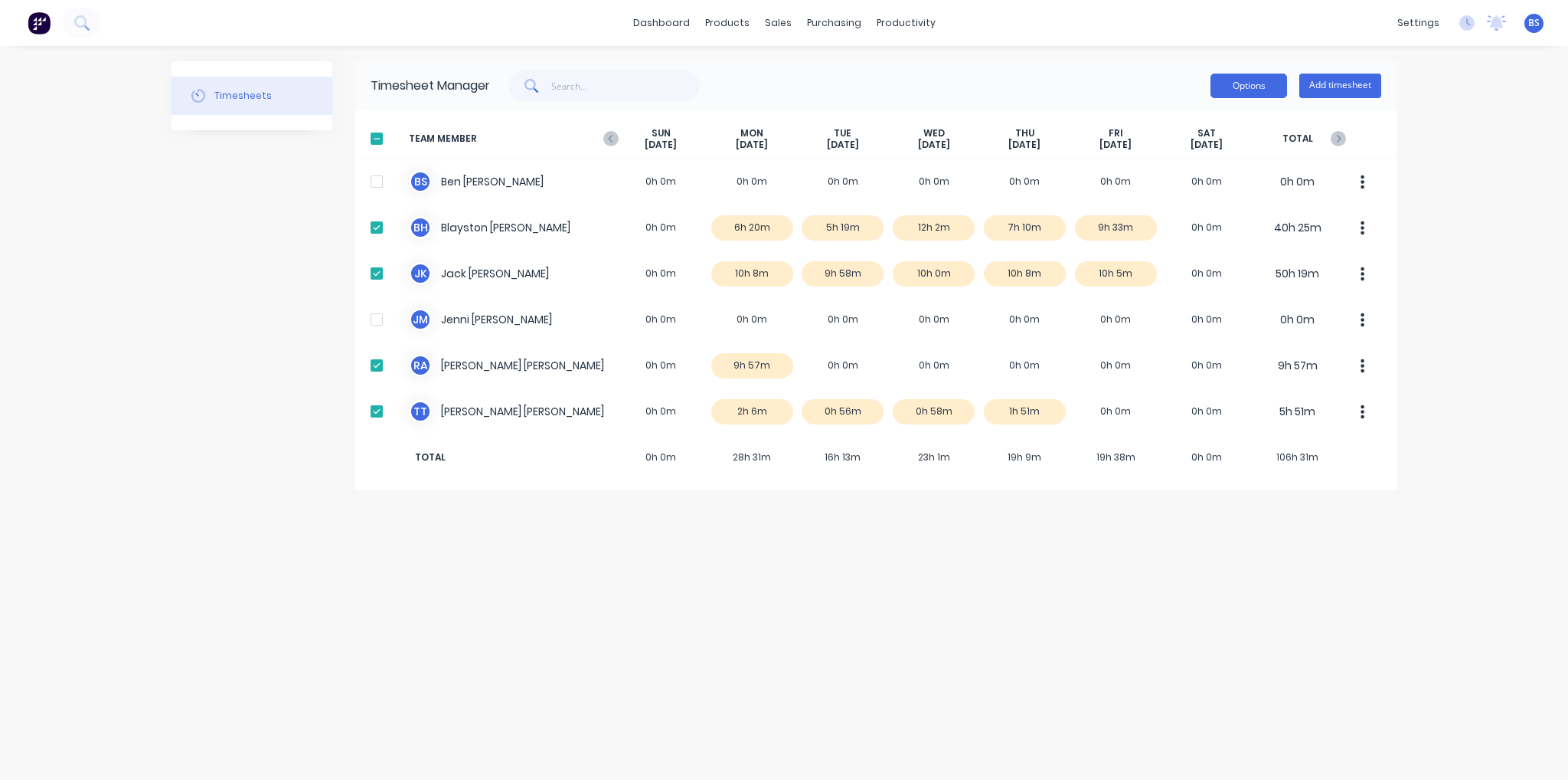
click at [1236, 89] on button "Options" at bounding box center [1248, 85] width 77 height 24
click at [1240, 119] on div "Approve" at bounding box center [1214, 126] width 118 height 22
